Goal: Transaction & Acquisition: Purchase product/service

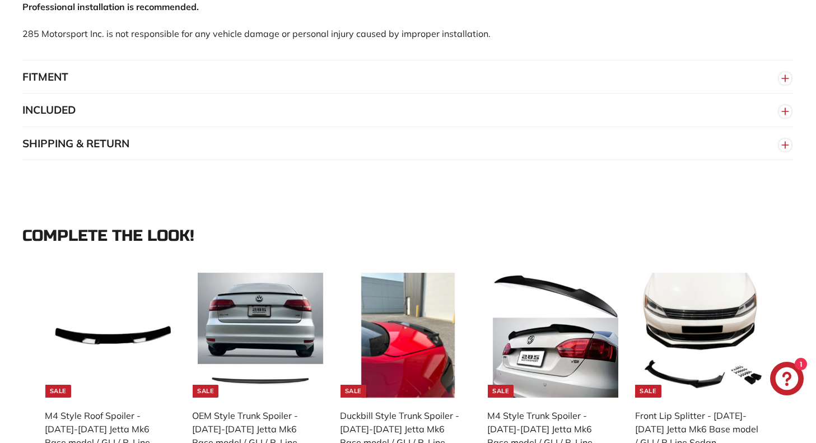
scroll to position [1328, 0]
